Goal: Check status: Check status

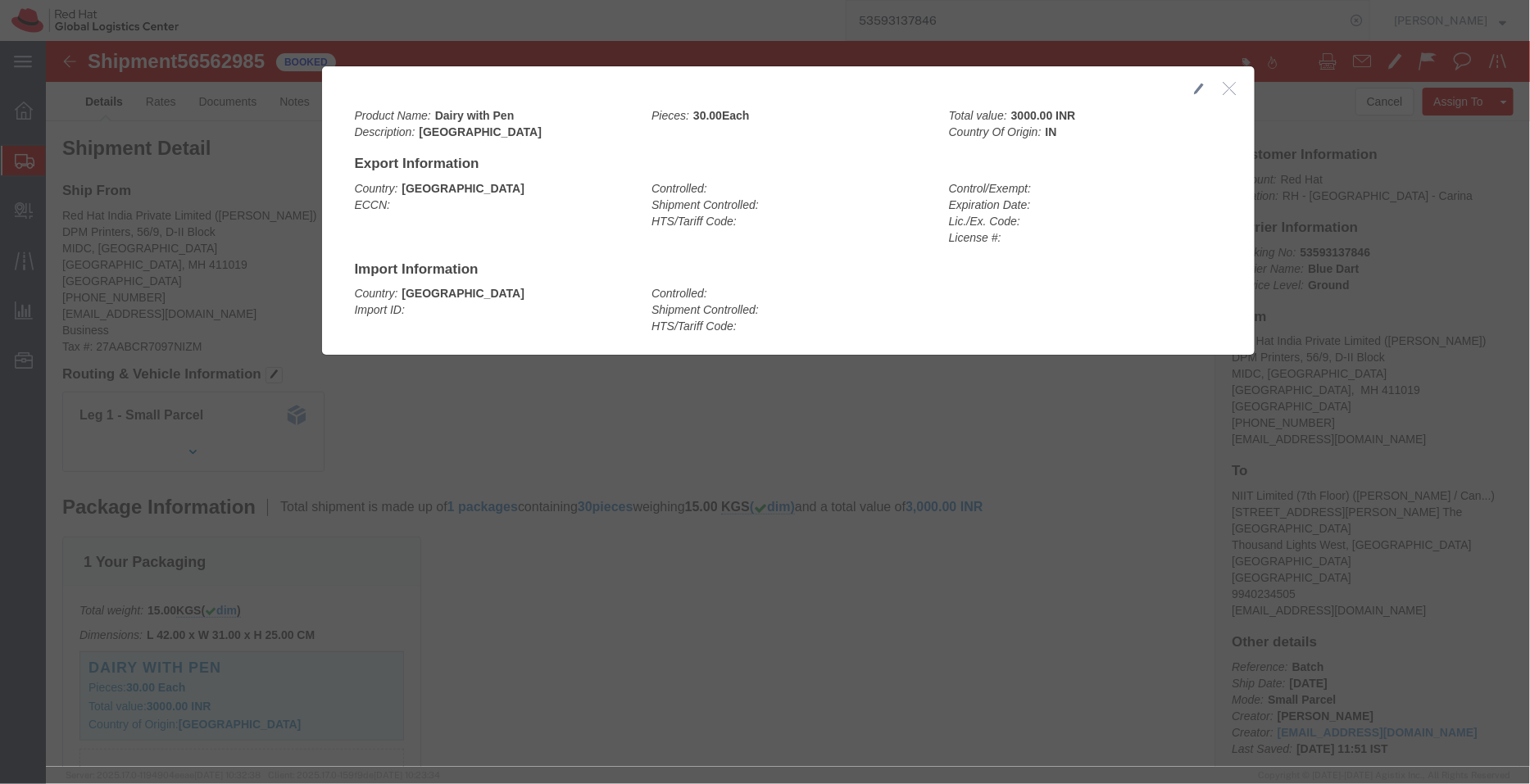
click div
click icon "button"
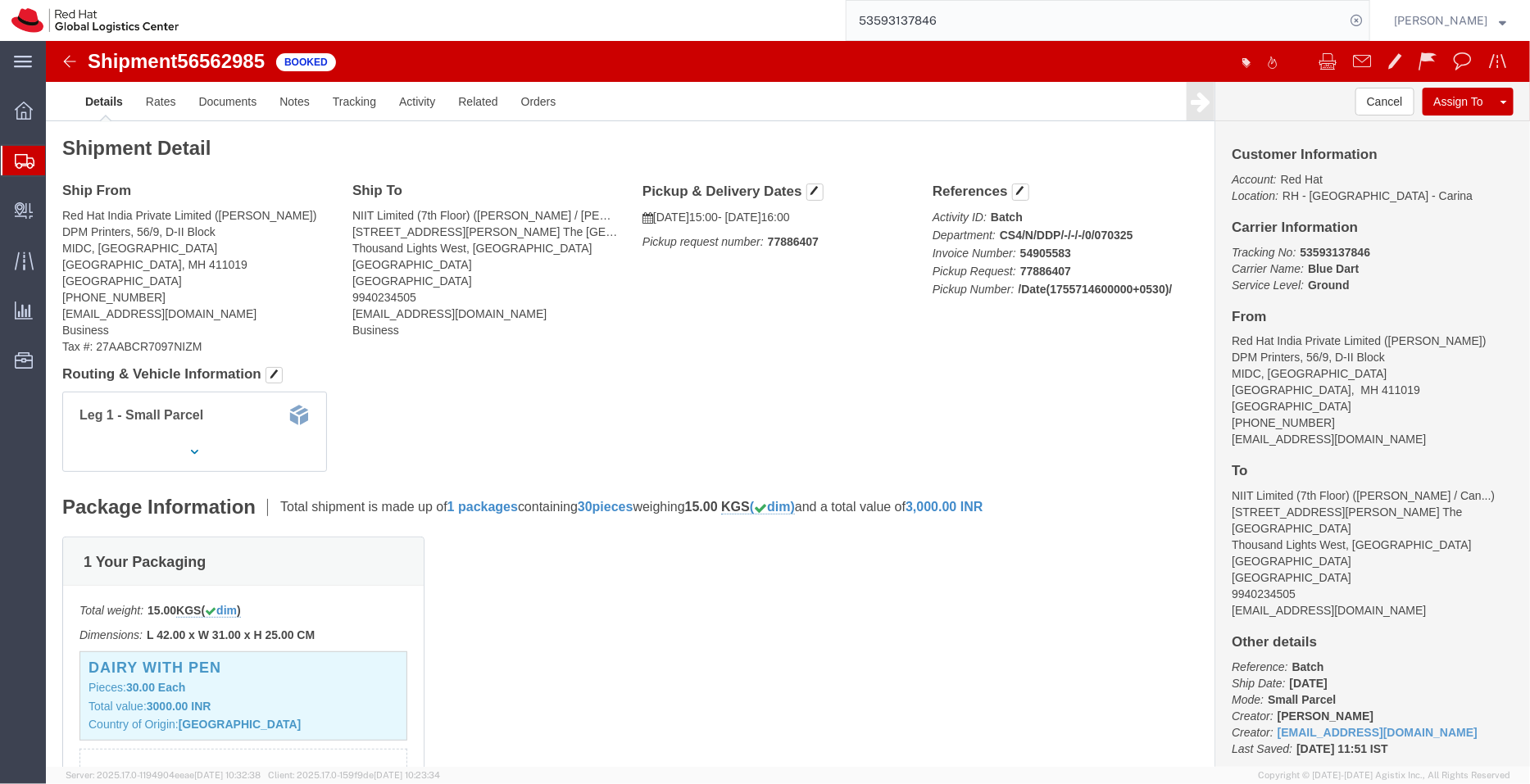
click at [0, 0] on span "Shipment Manager" at bounding box center [0, 0] width 0 height 0
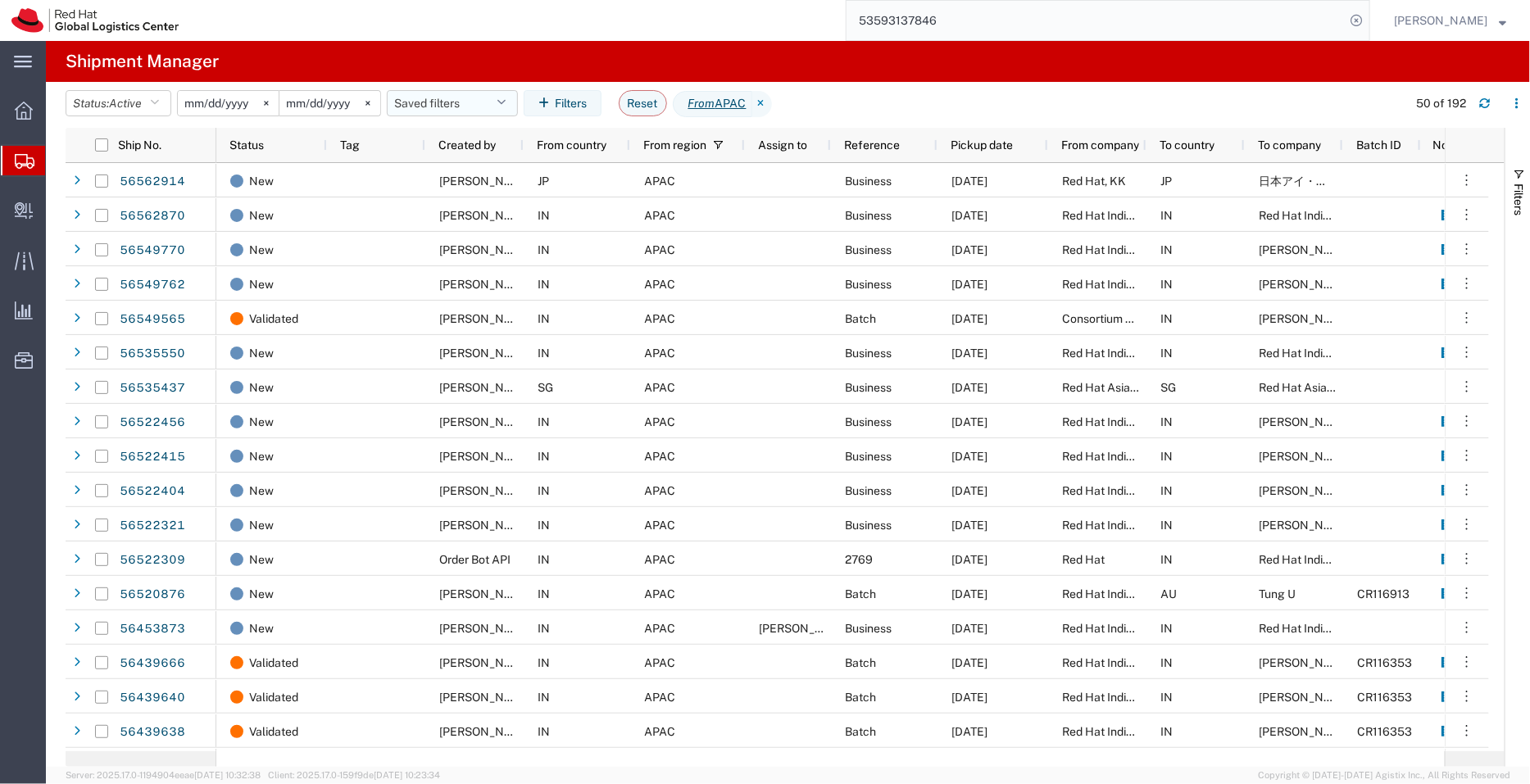
click at [446, 92] on button "Saved filters" at bounding box center [452, 103] width 131 height 26
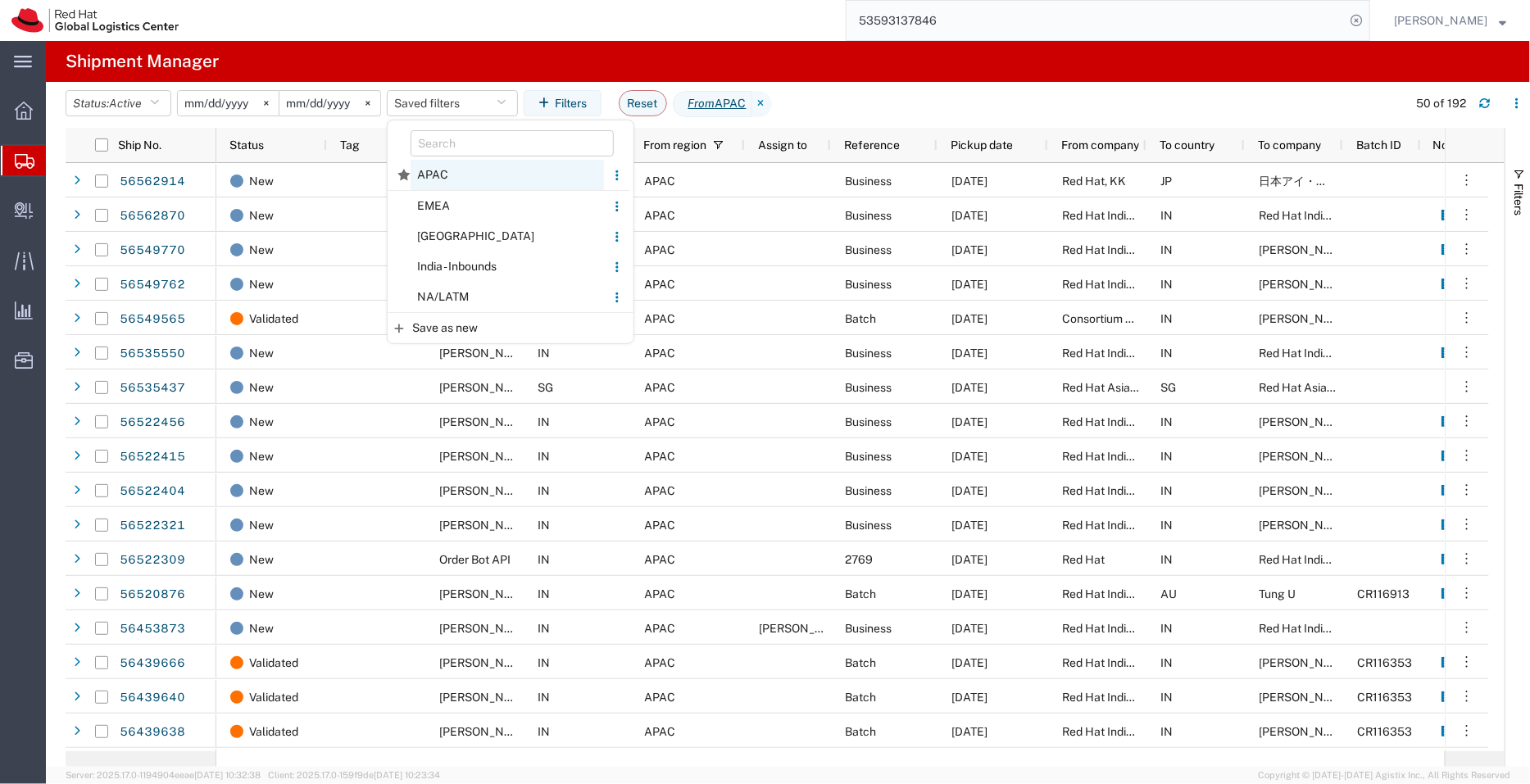
click at [447, 166] on span "APAC" at bounding box center [507, 175] width 193 height 31
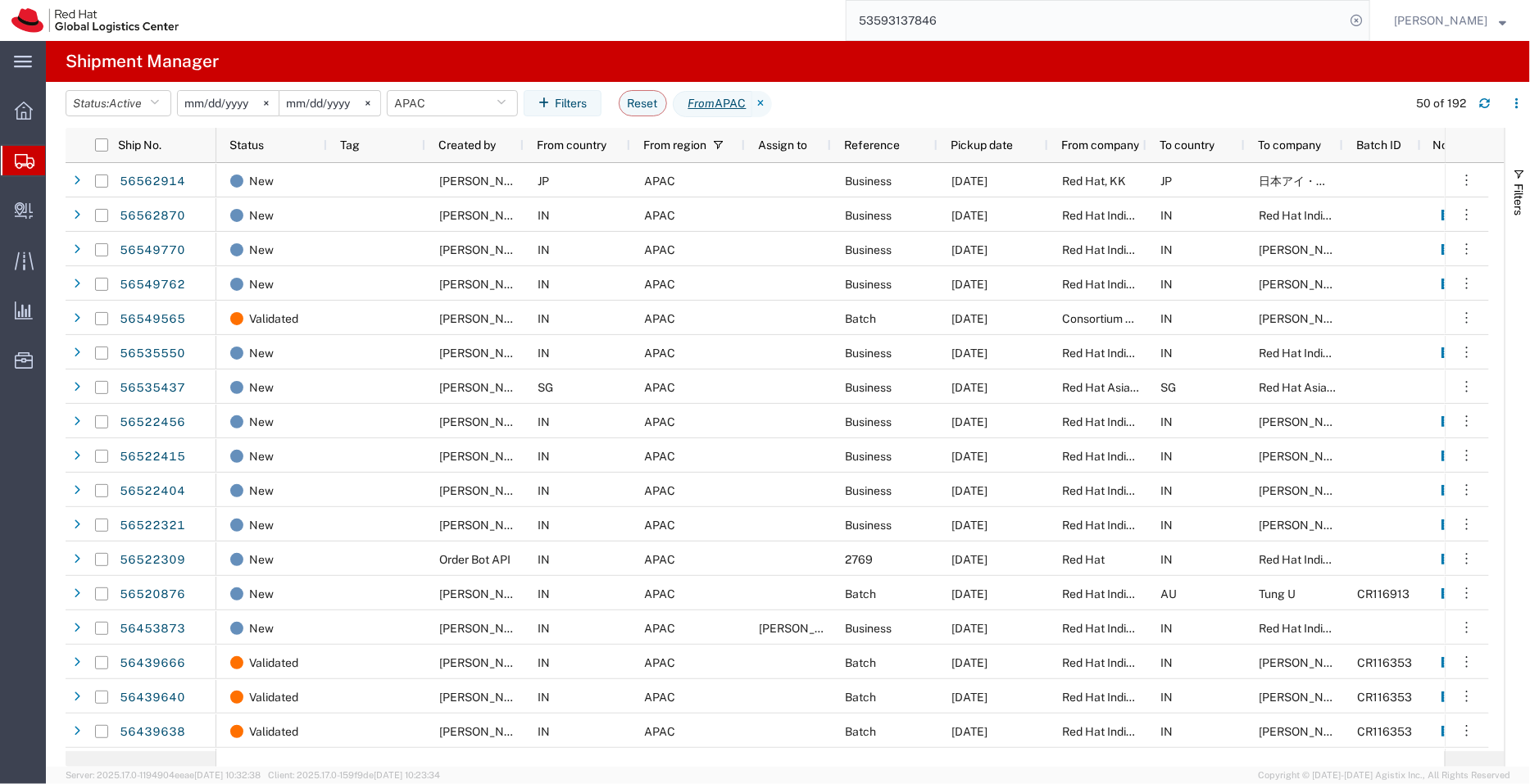
drag, startPoint x: 961, startPoint y: 15, endPoint x: 791, endPoint y: 24, distance: 170.2
click at [791, 24] on div "53593137846" at bounding box center [780, 20] width 1180 height 41
paste input "396369507791"
type input "396369507791"
